Goal: Information Seeking & Learning: Learn about a topic

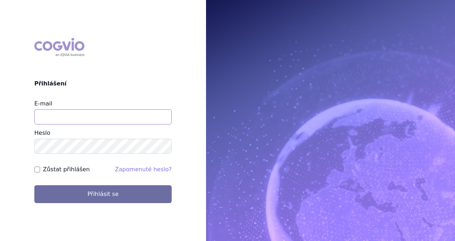
drag, startPoint x: 0, startPoint y: 0, endPoint x: 68, endPoint y: 112, distance: 131.0
click at [68, 112] on input "E-mail" at bounding box center [102, 116] width 137 height 15
type input "[EMAIL_ADDRESS][DOMAIN_NAME]"
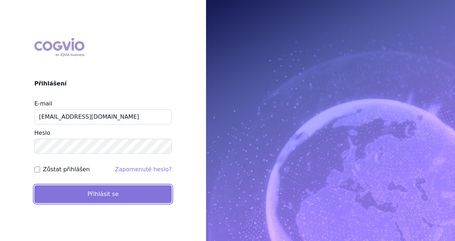
click at [94, 194] on button "Přihlásit se" at bounding box center [102, 194] width 137 height 18
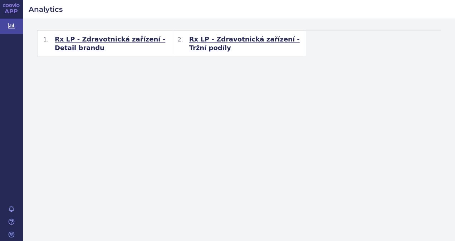
click at [248, 41] on span "Rx LP - Zdravotnická zařízení - Tržní podíly" at bounding box center [244, 43] width 111 height 17
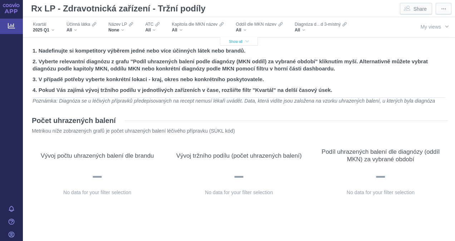
click at [242, 42] on span "Show all" at bounding box center [239, 42] width 20 height 4
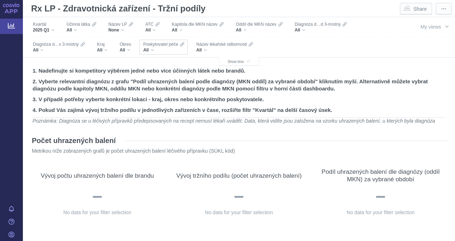
click at [153, 49] on div "All" at bounding box center [163, 50] width 41 height 6
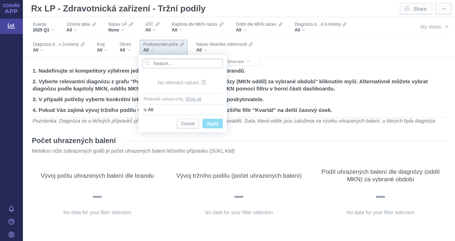
click at [162, 65] on input "Search attribute values" at bounding box center [182, 64] width 81 height 10
type input "úrazová"
click at [218, 64] on span "Input clear" at bounding box center [217, 64] width 5 height 10
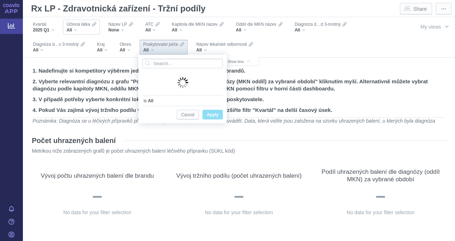
click at [88, 30] on div "All" at bounding box center [82, 30] width 30 height 6
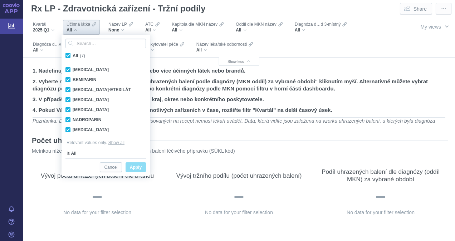
click at [73, 54] on span "All (7)" at bounding box center [79, 55] width 13 height 5
click at [73, 54] on input "All (7)" at bounding box center [75, 54] width 5 height 5
checkbox input "false"
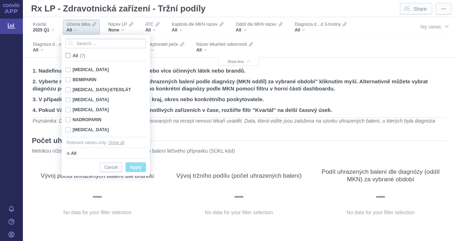
checkbox input "false"
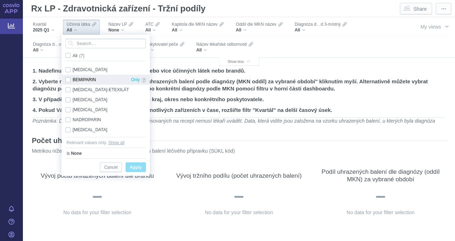
click at [68, 78] on div "BEMIPARIN Only" at bounding box center [106, 80] width 88 height 10
checkbox input "true"
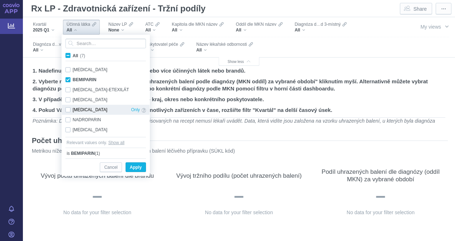
click at [70, 109] on div "[MEDICAL_DATA] Only" at bounding box center [106, 110] width 88 height 10
checkbox input "true"
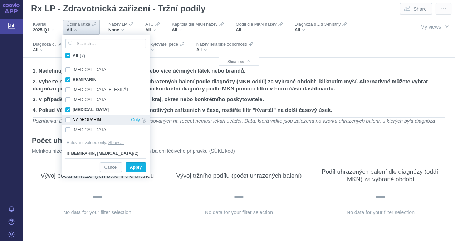
click at [70, 119] on div "NADROPARIN Only" at bounding box center [106, 120] width 88 height 10
checkbox input "true"
click at [130, 167] on span "Apply" at bounding box center [136, 167] width 12 height 9
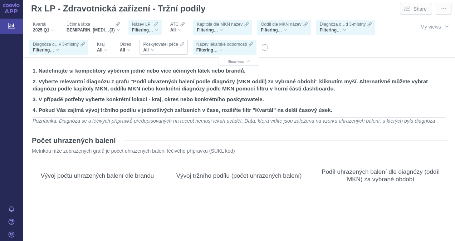
click at [153, 44] on span "Poskytovatel péče" at bounding box center [160, 45] width 35 height 6
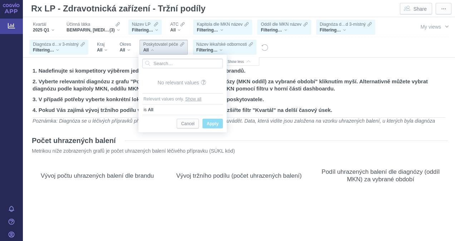
click at [153, 44] on span "Poskytovatel péče" at bounding box center [160, 45] width 35 height 6
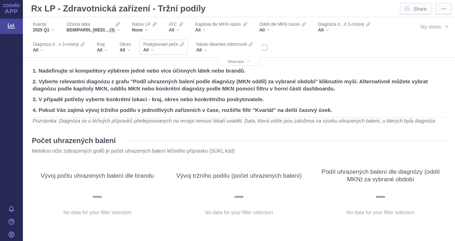
click at [151, 48] on div "All" at bounding box center [163, 50] width 41 height 6
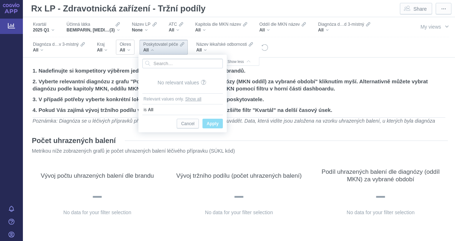
click at [127, 49] on div "All" at bounding box center [125, 50] width 11 height 6
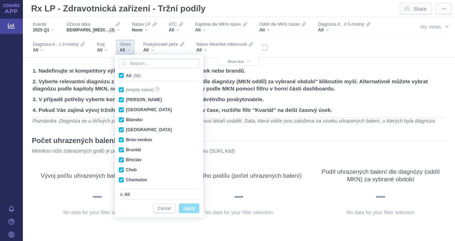
click at [126, 73] on span "All (88)" at bounding box center [133, 75] width 15 height 5
click at [126, 73] on input "All (88)" at bounding box center [128, 74] width 5 height 5
checkbox input "false"
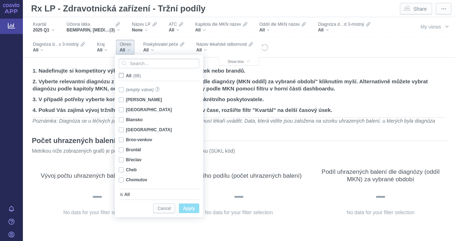
checkbox input "false"
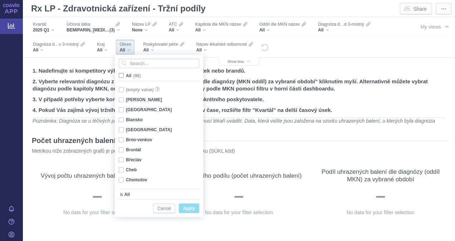
checkbox input "false"
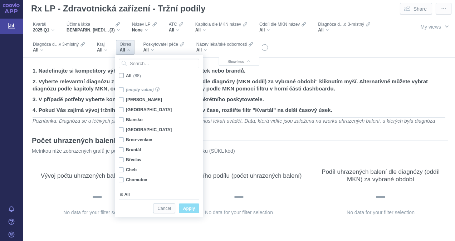
checkbox input "false"
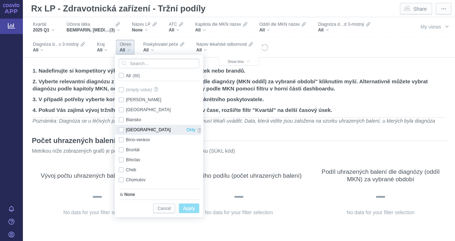
click at [124, 127] on div "[GEOGRAPHIC_DATA]-město Only" at bounding box center [160, 130] width 90 height 10
checkbox input "true"
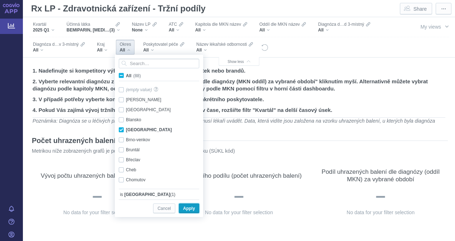
click at [195, 209] on span "Apply" at bounding box center [189, 208] width 12 height 9
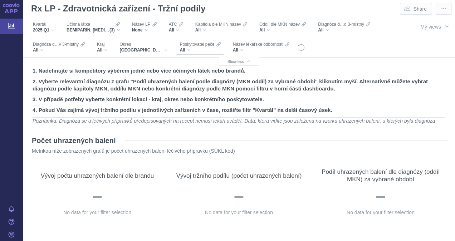
click at [180, 50] on div "All" at bounding box center [200, 50] width 41 height 6
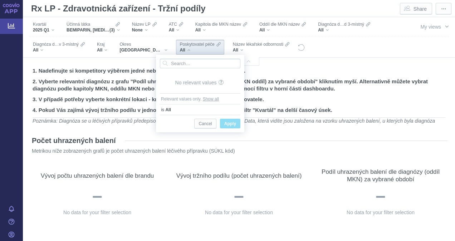
click at [165, 109] on b "All" at bounding box center [167, 109] width 5 height 7
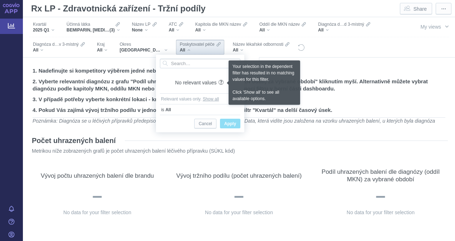
click at [199, 83] on div "No relevant values" at bounding box center [200, 83] width 50 height 12
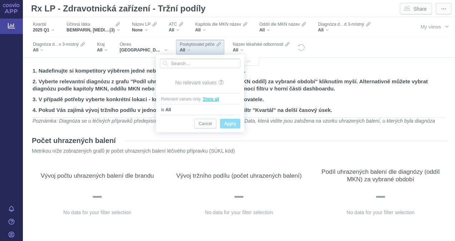
click at [211, 98] on button "Show all" at bounding box center [211, 99] width 16 height 7
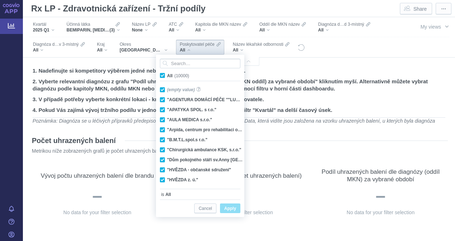
click at [167, 74] on span "All (10000)" at bounding box center [178, 75] width 22 height 5
click at [167, 74] on input "All (10000)" at bounding box center [169, 74] width 5 height 5
checkbox input "false"
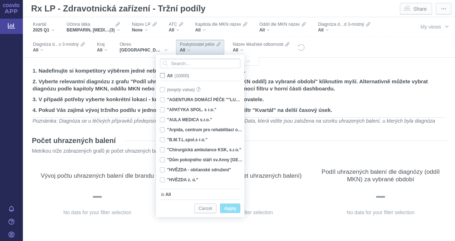
checkbox input "false"
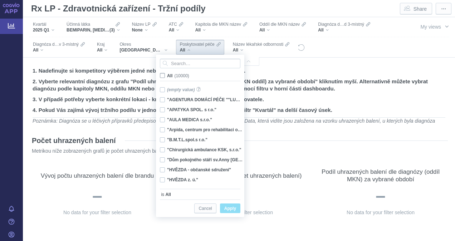
checkbox input "false"
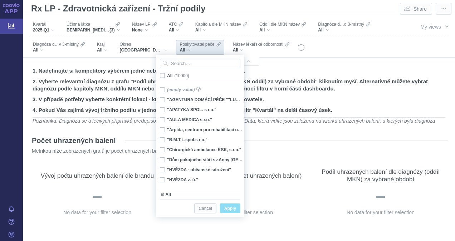
checkbox input "false"
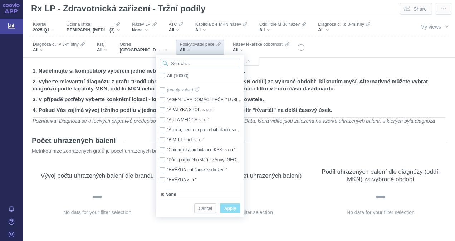
click at [172, 64] on input "Search attribute values" at bounding box center [200, 64] width 81 height 10
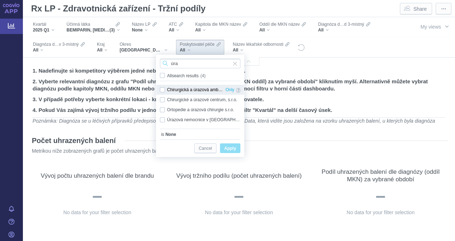
type input "úra"
drag, startPoint x: 220, startPoint y: 89, endPoint x: 190, endPoint y: 90, distance: 30.1
click at [190, 90] on div "Chirurgická a úrazová ambulance s.r.o. Only" at bounding box center [200, 90] width 88 height 10
checkbox input "true"
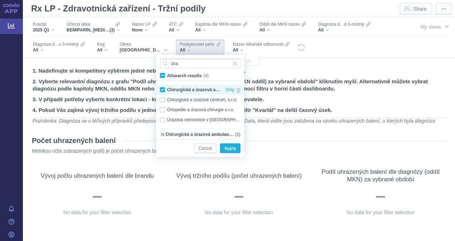
drag, startPoint x: 190, startPoint y: 90, endPoint x: 165, endPoint y: 88, distance: 25.8
click at [165, 88] on div "Chirurgická a úrazová ambulance s.r.o. Only" at bounding box center [200, 90] width 88 height 10
checkbox input "false"
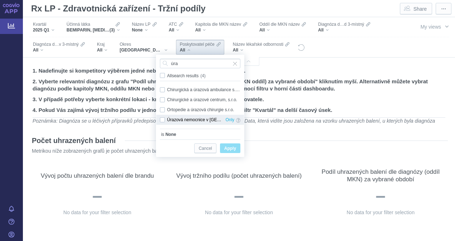
click at [162, 118] on div "Úrazová nemocnice v [GEOGRAPHIC_DATA] Only" at bounding box center [200, 120] width 88 height 10
checkbox input "true"
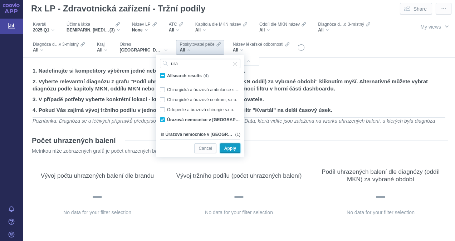
click at [233, 148] on span "Apply" at bounding box center [230, 148] width 12 height 9
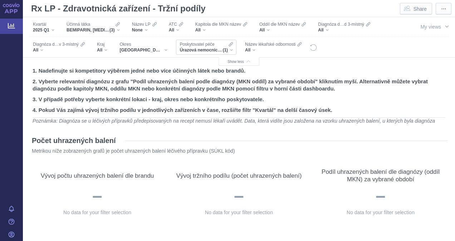
click at [223, 50] on span "(1)" at bounding box center [225, 50] width 5 height 6
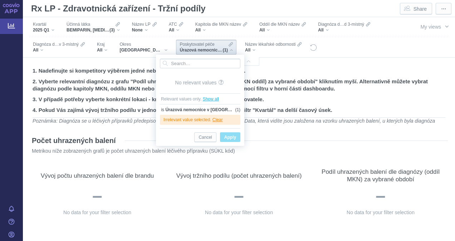
click at [210, 99] on button "Show all" at bounding box center [211, 99] width 16 height 7
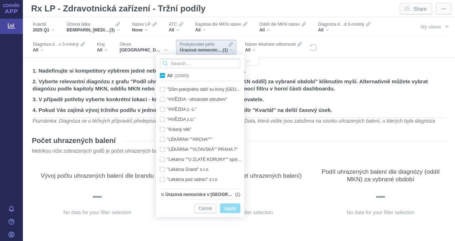
scroll to position [72, 0]
click at [184, 62] on input "Search attribute values" at bounding box center [200, 64] width 81 height 10
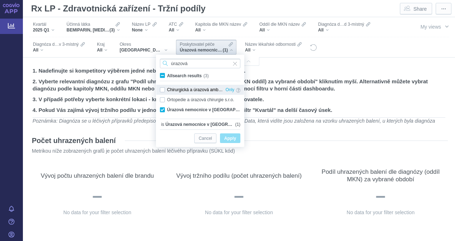
type input "úrazová"
click at [177, 88] on div "Chirurgická a úrazová ambulance s.r.o. Only" at bounding box center [200, 90] width 88 height 10
checkbox input "true"
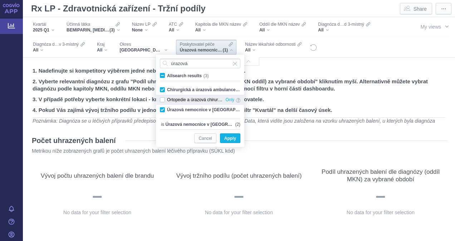
click at [172, 99] on div "Ortopedie a úrazová chirurgie s.r.o. Only" at bounding box center [200, 100] width 88 height 10
checkbox input "true"
click at [232, 141] on span "Apply" at bounding box center [230, 138] width 12 height 9
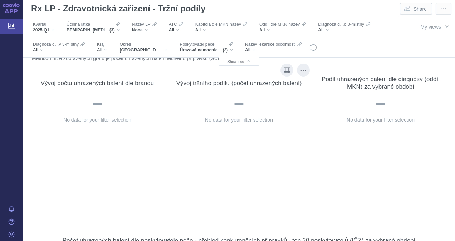
scroll to position [143, 0]
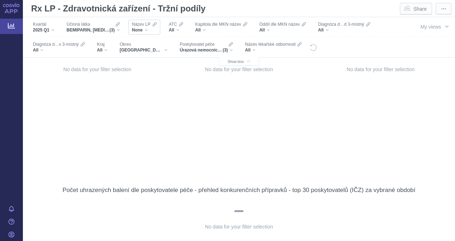
click at [148, 28] on div "None" at bounding box center [144, 30] width 25 height 6
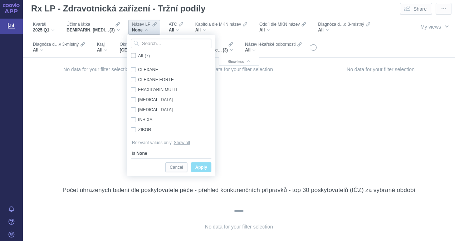
click at [136, 55] on label "All (7)" at bounding box center [142, 55] width 24 height 7
click at [138, 55] on input "All (7)" at bounding box center [140, 54] width 5 height 5
checkbox input "true"
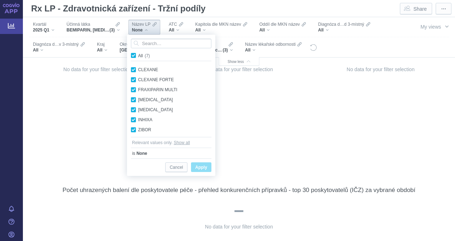
checkbox input "true"
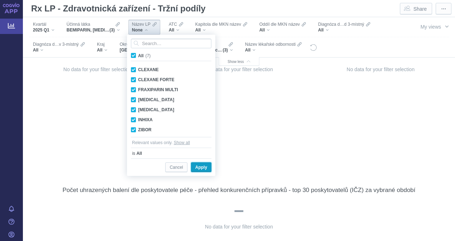
click at [207, 168] on button "Apply" at bounding box center [201, 167] width 20 height 10
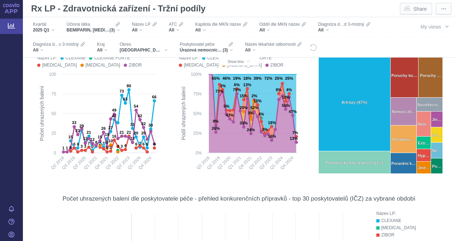
scroll to position [107, 0]
